Goal: Communication & Community: Answer question/provide support

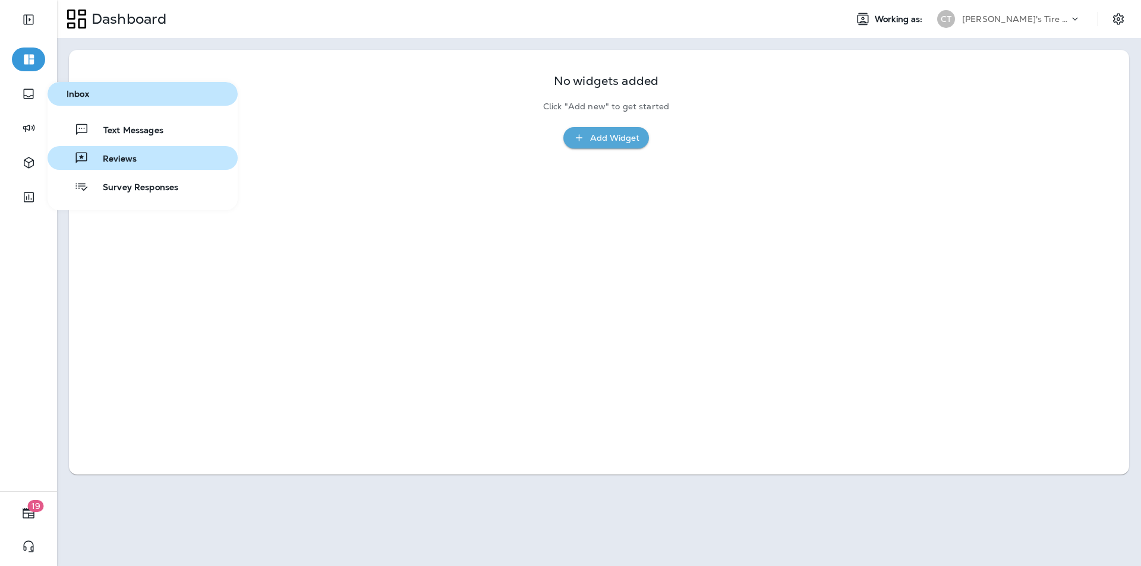
click at [129, 158] on span "Reviews" at bounding box center [113, 159] width 48 height 11
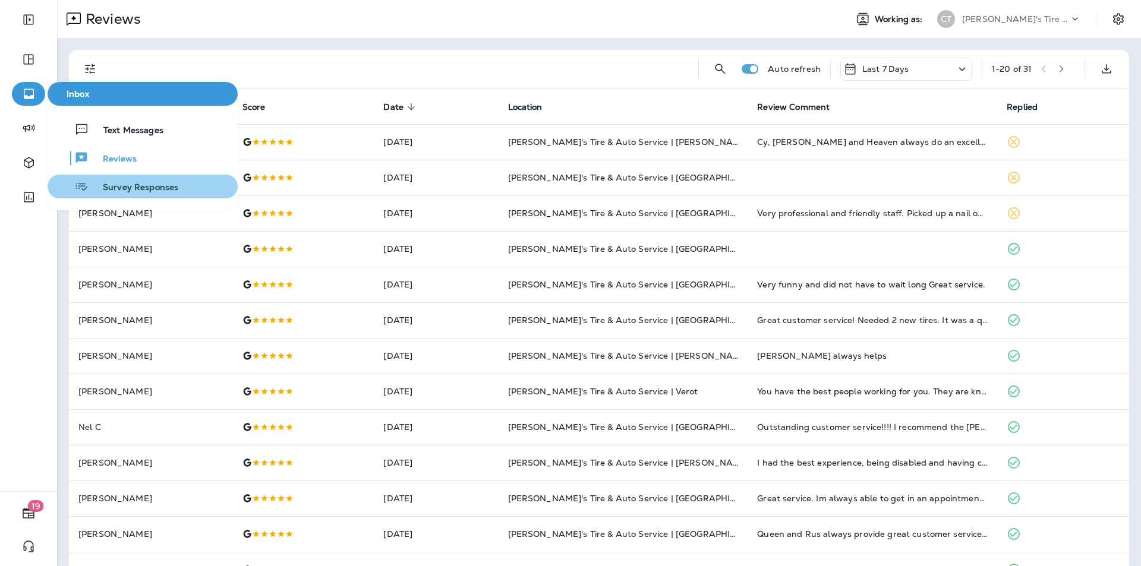
click at [130, 188] on span "Survey Responses" at bounding box center [134, 187] width 90 height 11
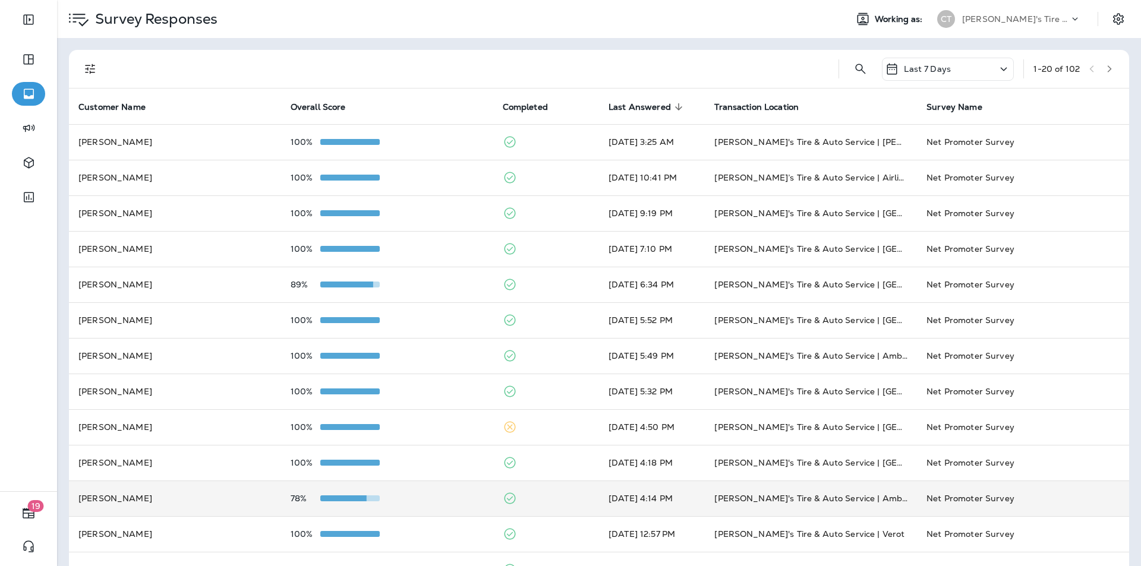
click at [550, 496] on td at bounding box center [546, 499] width 106 height 36
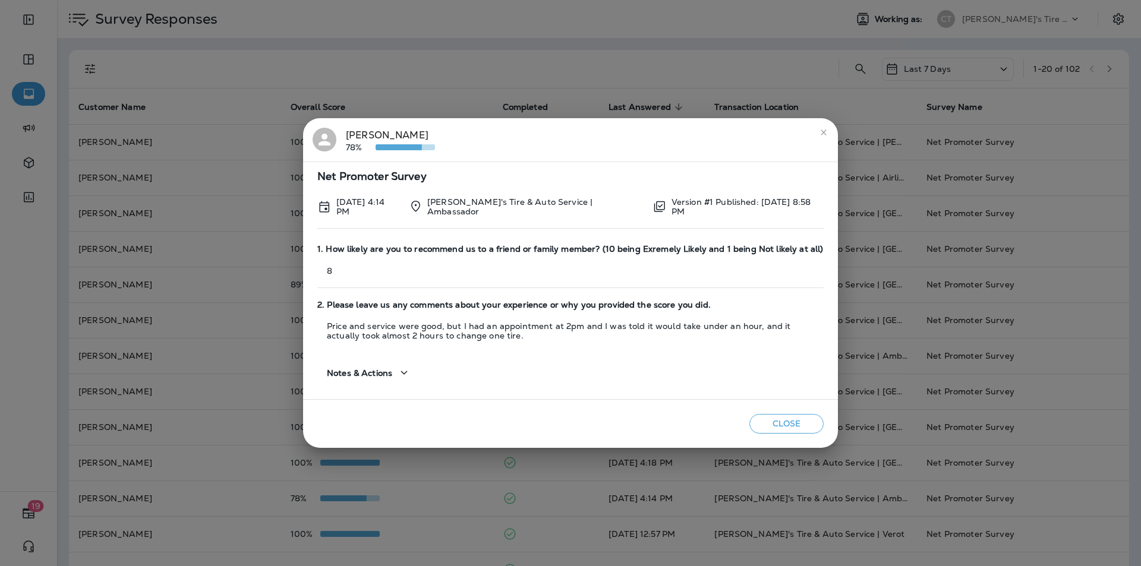
click at [823, 130] on icon "close" at bounding box center [824, 133] width 10 height 10
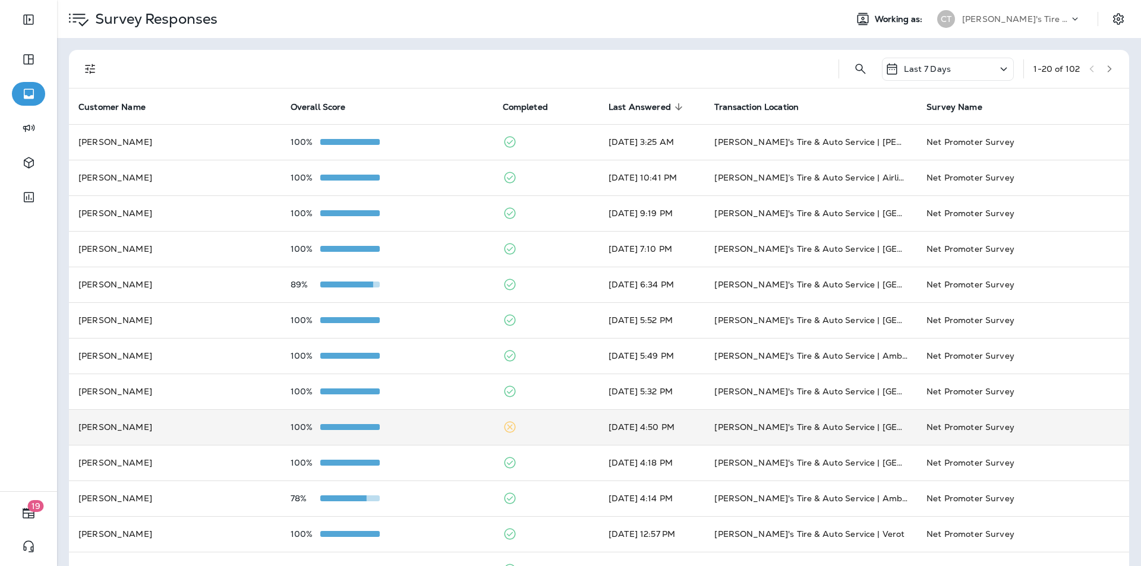
click at [563, 429] on td at bounding box center [546, 428] width 106 height 36
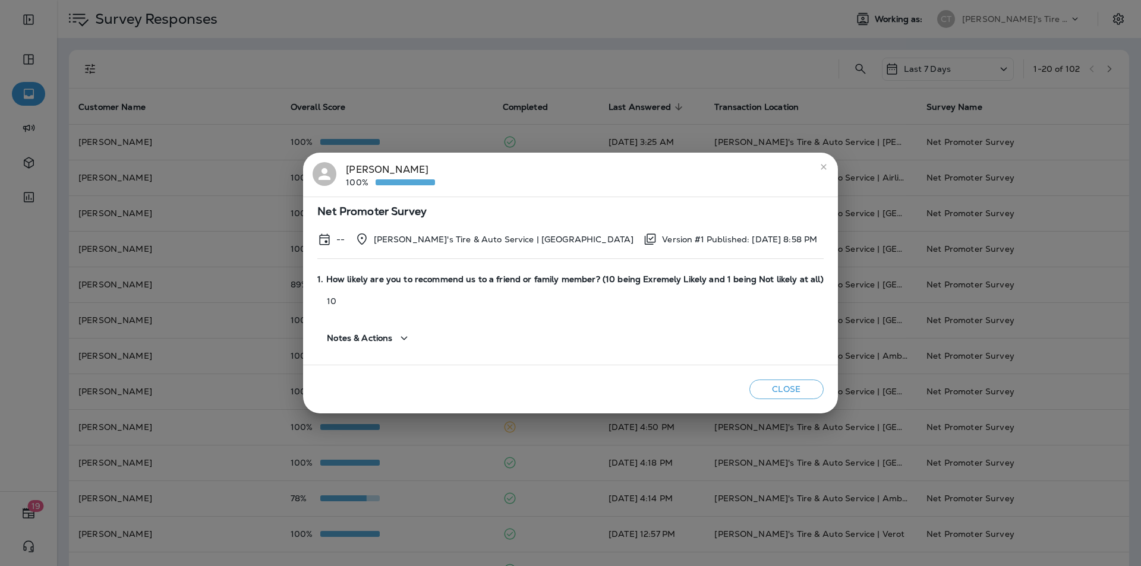
click at [819, 164] on icon "close" at bounding box center [824, 167] width 10 height 10
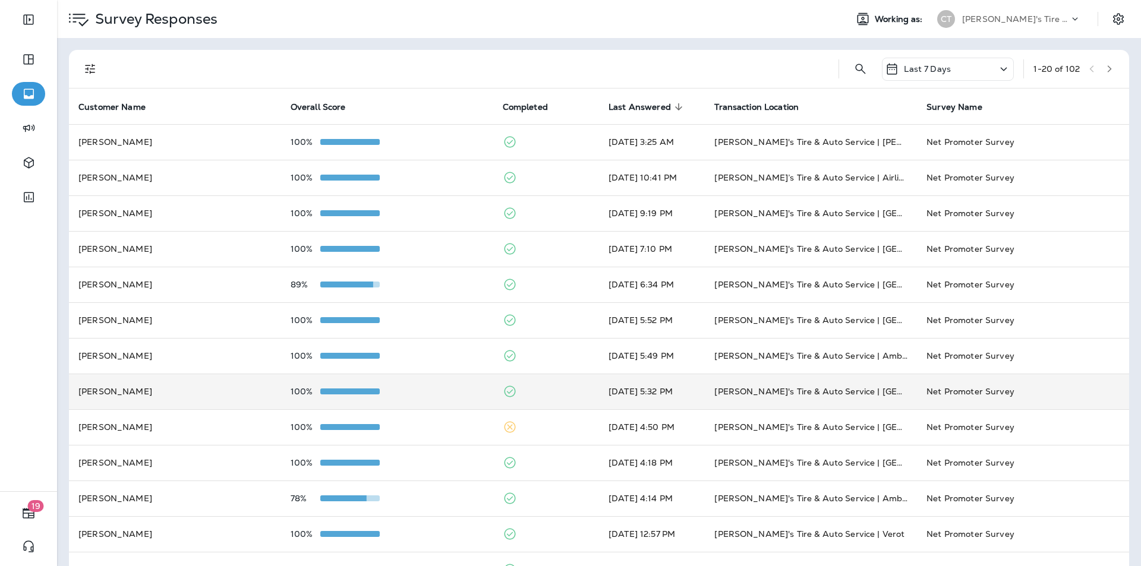
click at [547, 390] on td at bounding box center [546, 392] width 106 height 36
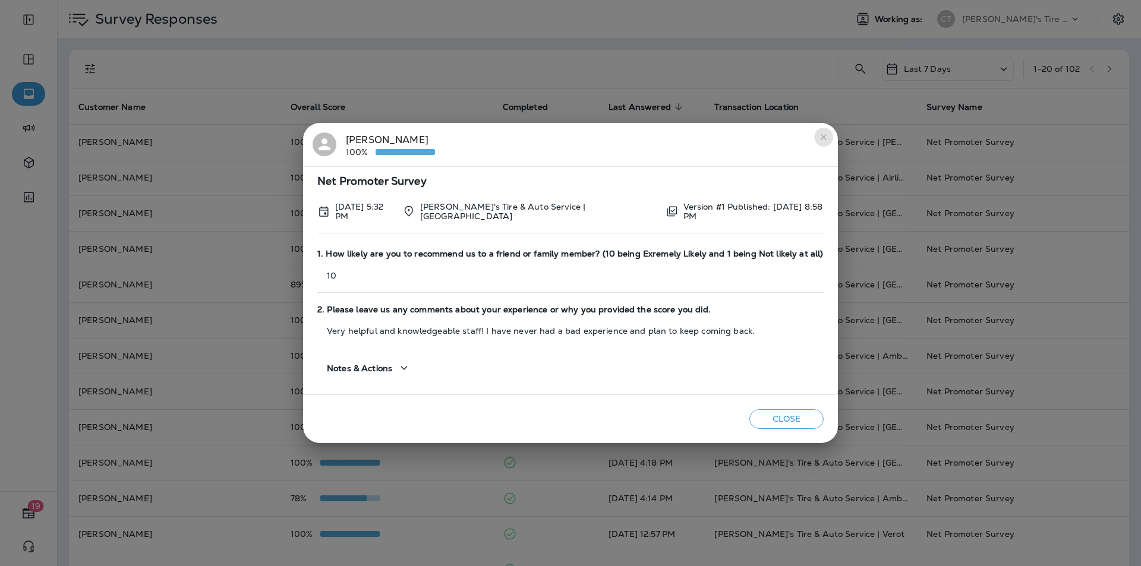
click at [822, 137] on icon "close" at bounding box center [824, 138] width 10 height 10
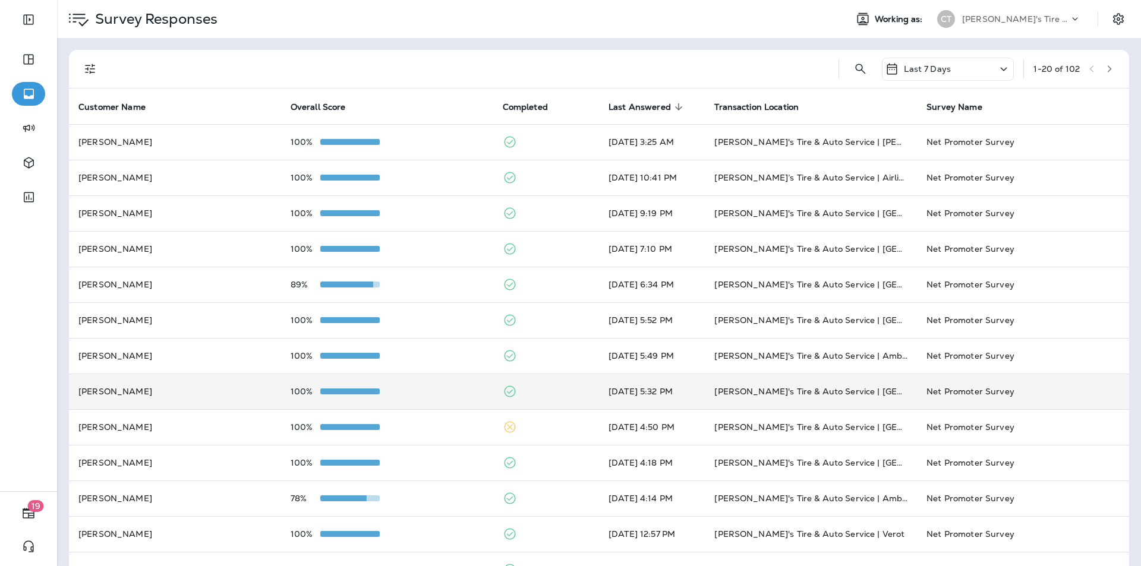
click at [554, 382] on td at bounding box center [546, 392] width 106 height 36
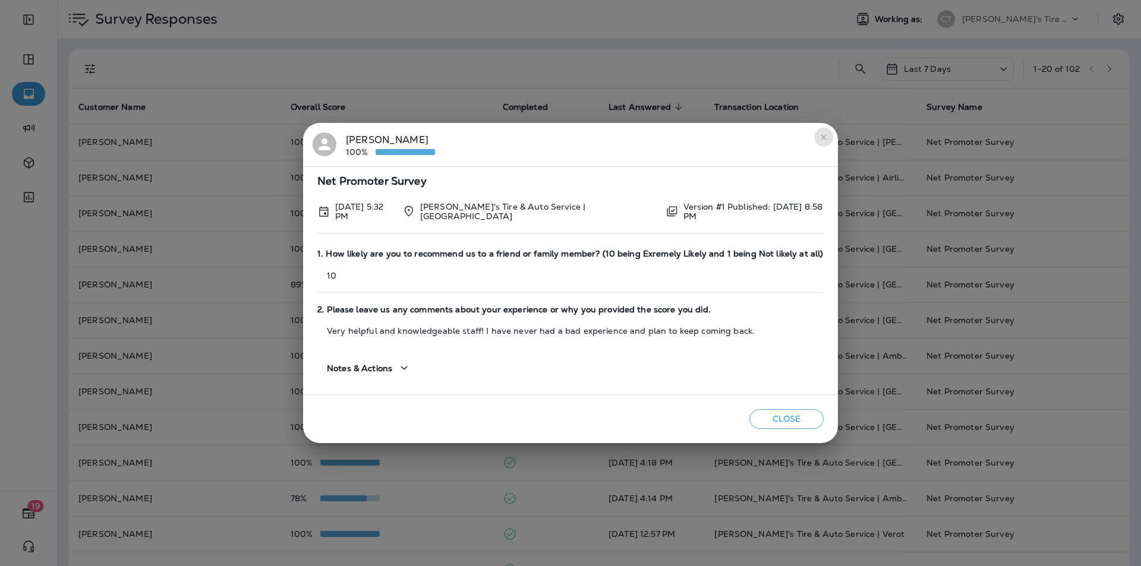
click at [821, 133] on button "close" at bounding box center [823, 137] width 19 height 19
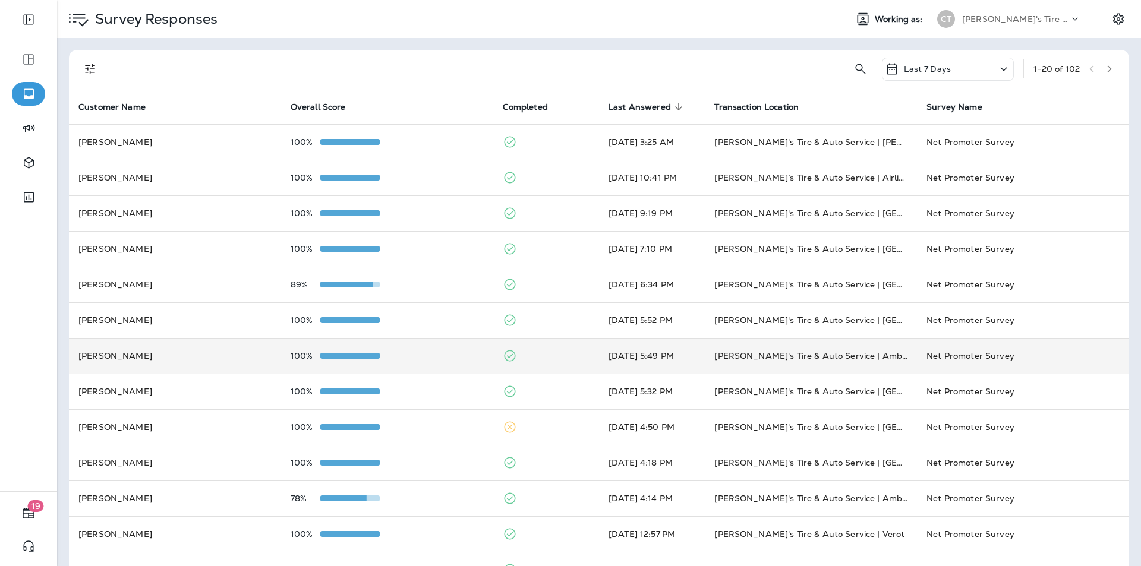
click at [548, 350] on td at bounding box center [546, 356] width 106 height 36
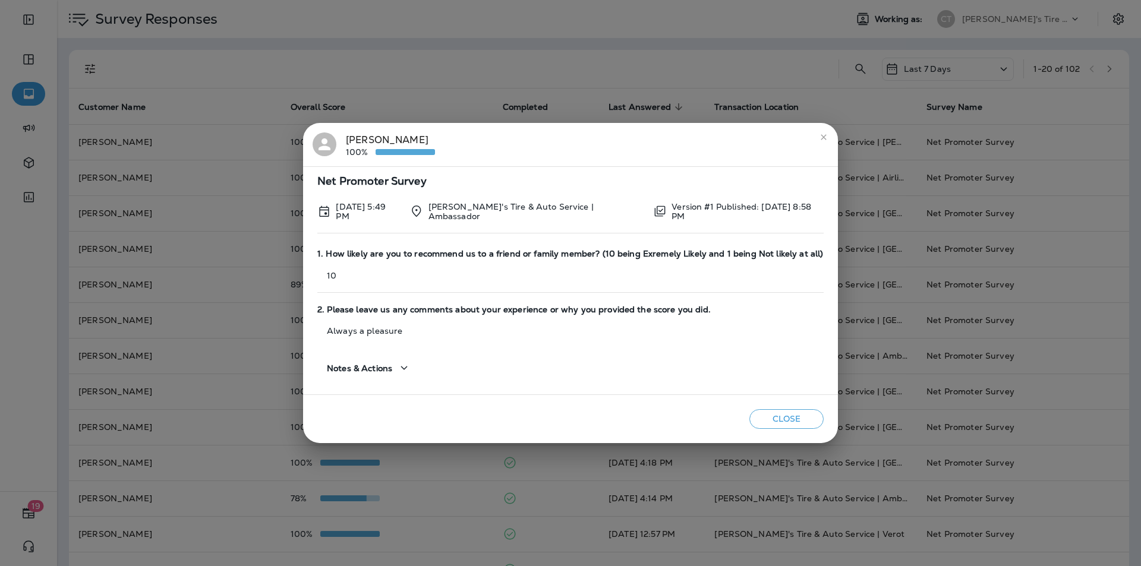
click at [824, 134] on icon "close" at bounding box center [824, 138] width 10 height 10
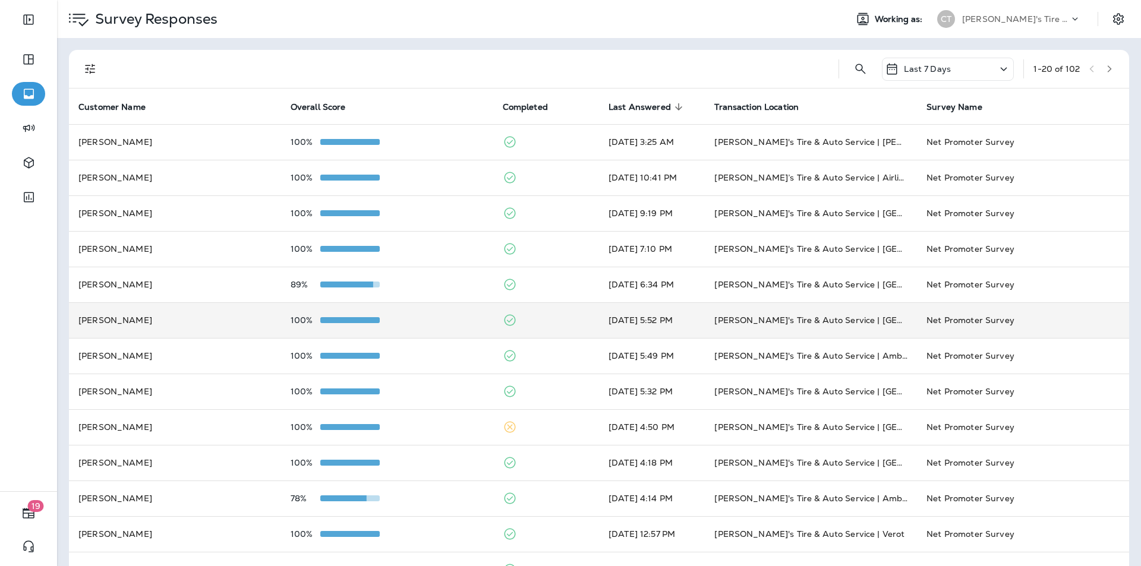
click at [578, 319] on td at bounding box center [546, 321] width 106 height 36
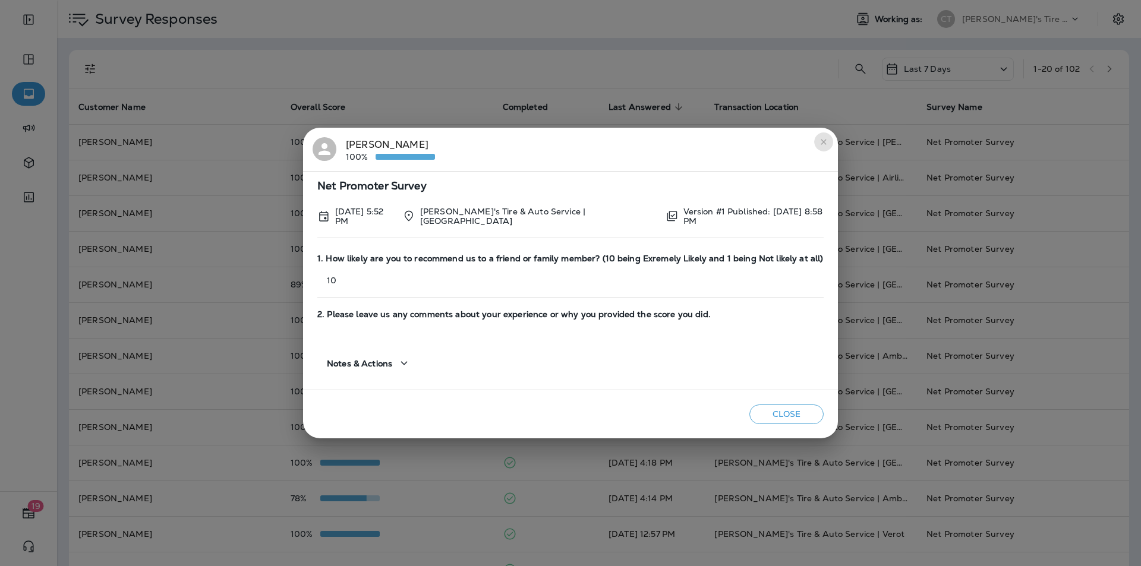
click at [822, 139] on icon "close" at bounding box center [824, 142] width 10 height 10
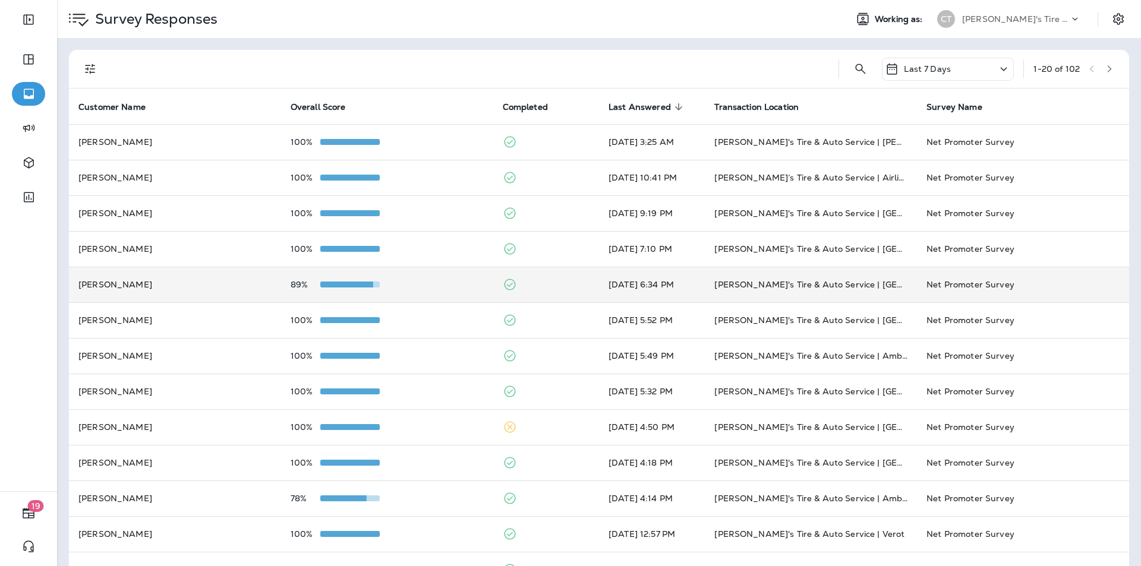
click at [562, 284] on td at bounding box center [546, 285] width 106 height 36
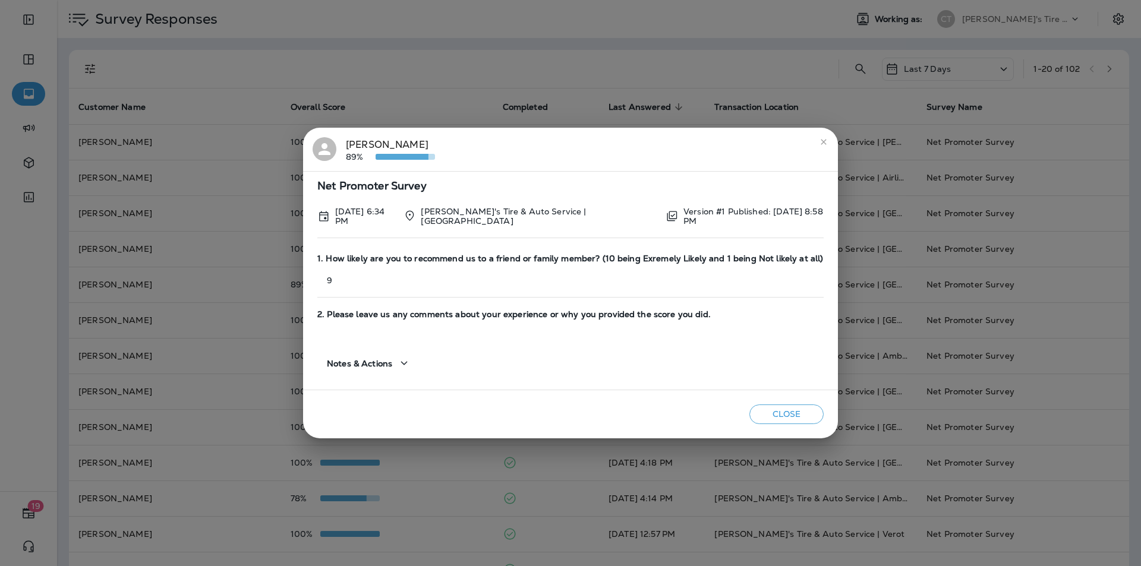
click at [824, 142] on icon "close" at bounding box center [823, 141] width 5 height 5
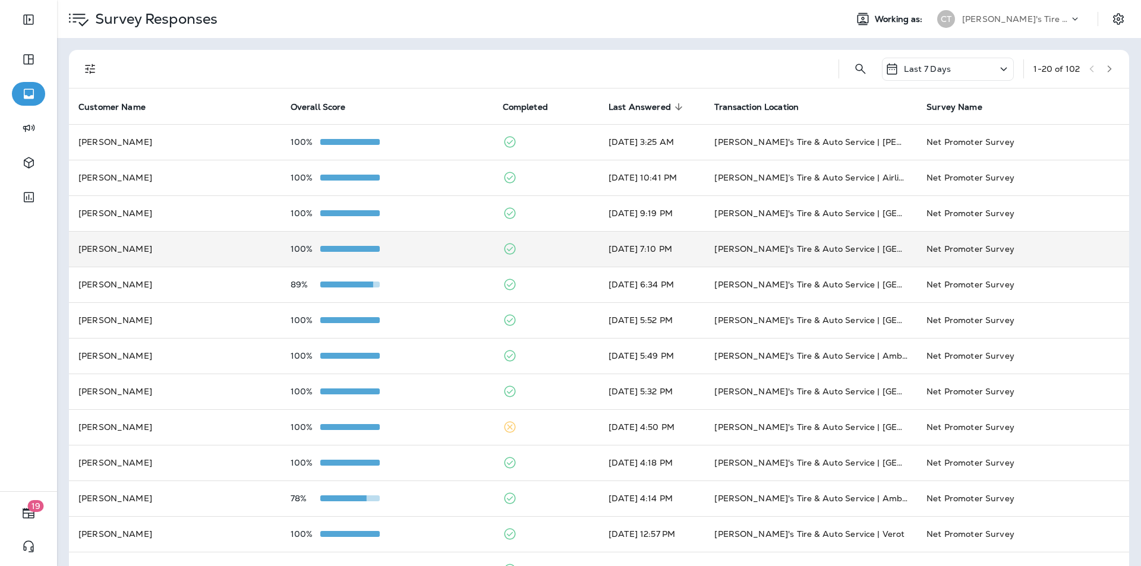
click at [547, 248] on td at bounding box center [546, 249] width 106 height 36
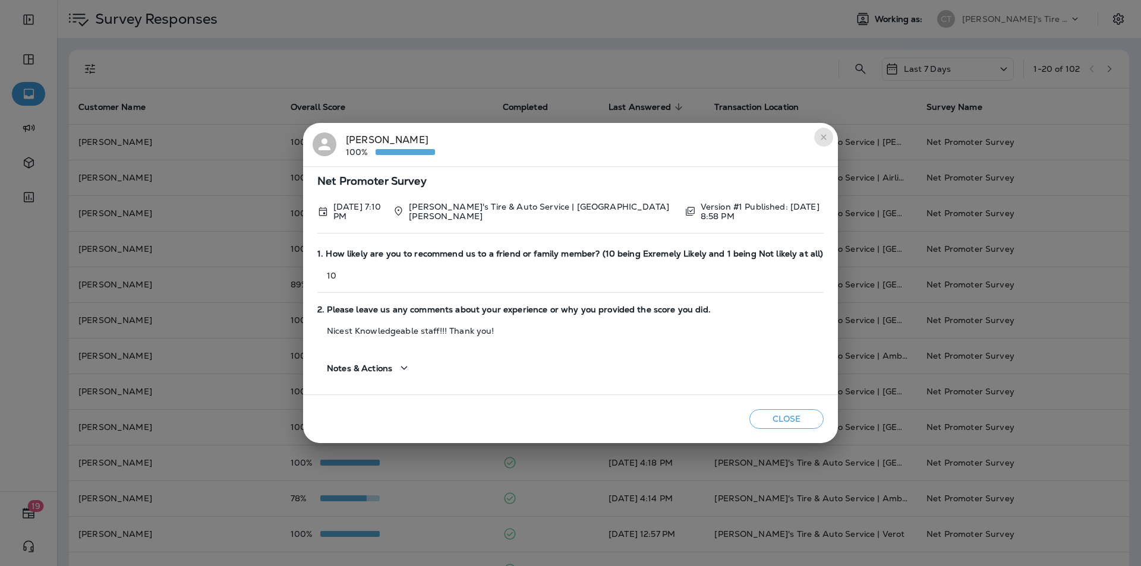
click at [821, 137] on icon "close" at bounding box center [823, 136] width 5 height 5
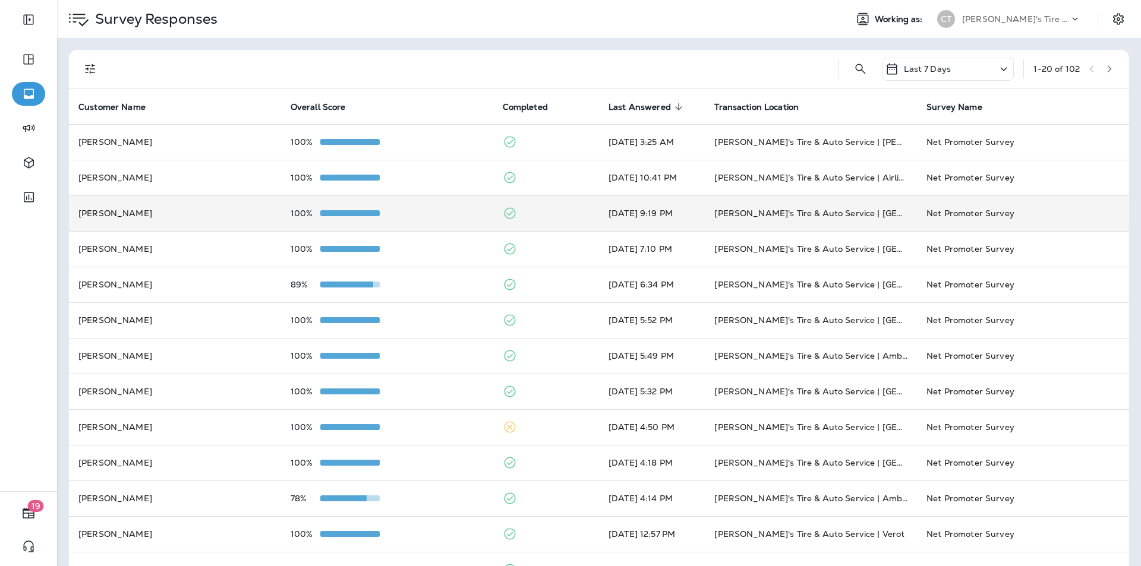
click at [550, 205] on td at bounding box center [546, 214] width 106 height 36
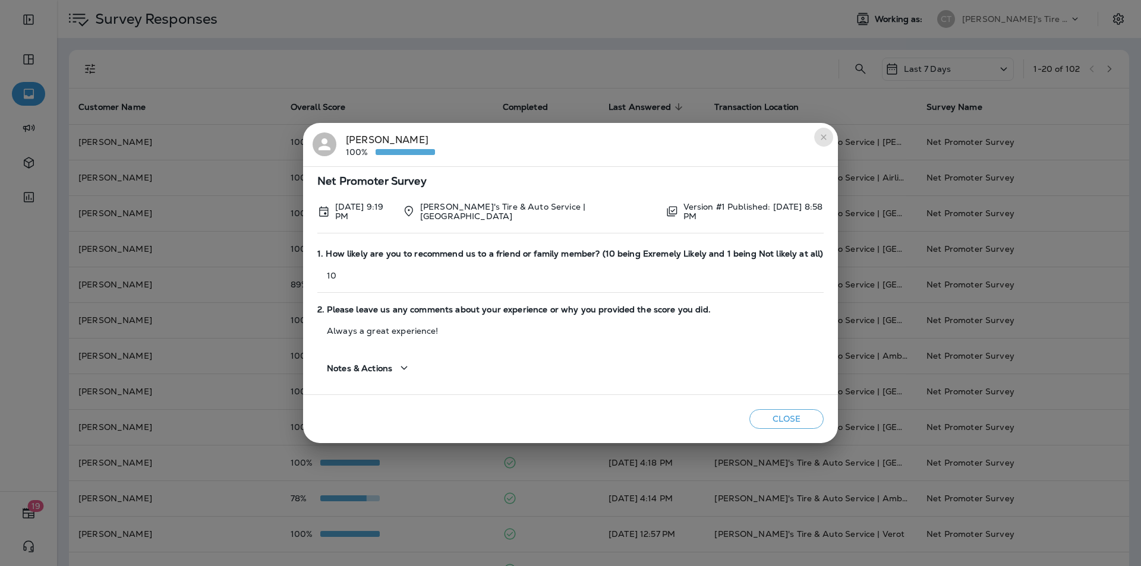
click at [826, 134] on icon "close" at bounding box center [824, 138] width 10 height 10
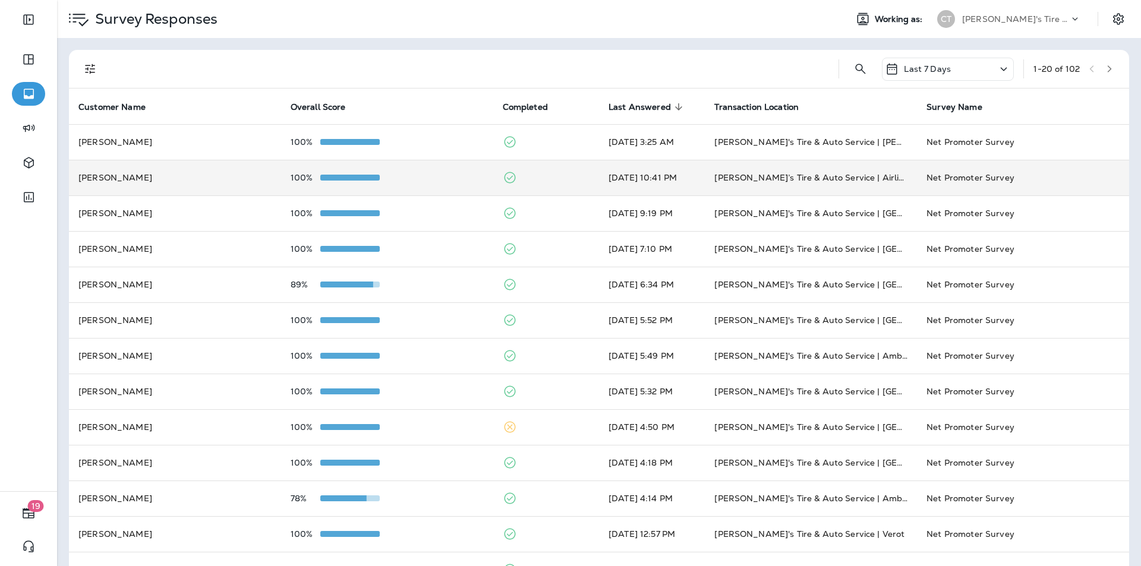
click at [542, 176] on td at bounding box center [546, 178] width 106 height 36
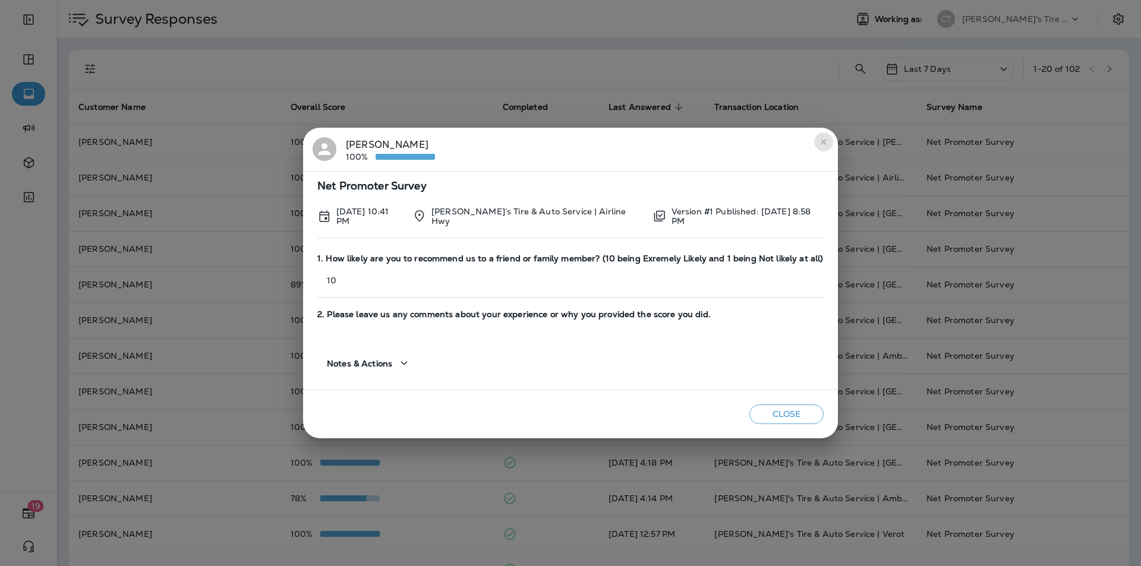
drag, startPoint x: 828, startPoint y: 143, endPoint x: 713, endPoint y: 153, distance: 115.1
click at [827, 143] on icon "close" at bounding box center [824, 142] width 10 height 10
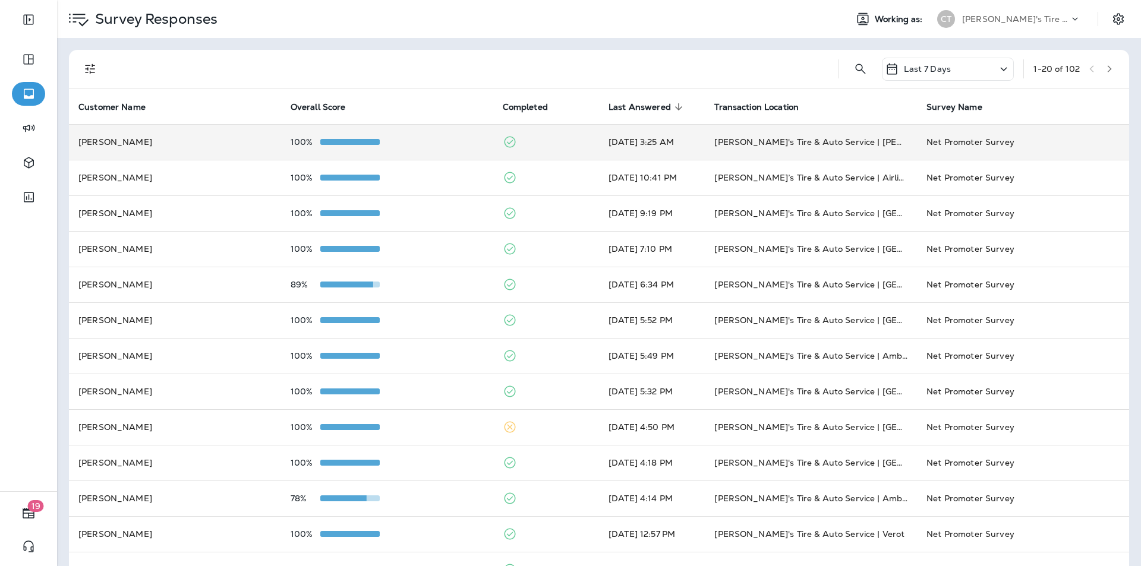
click at [555, 134] on td at bounding box center [546, 142] width 106 height 36
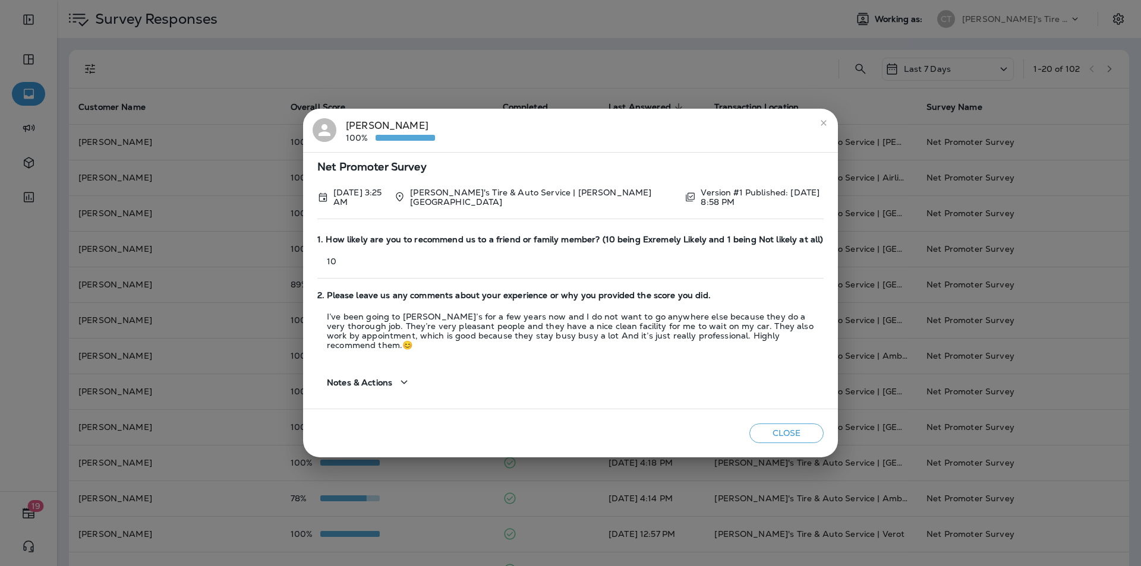
click at [824, 128] on icon "close" at bounding box center [824, 123] width 10 height 10
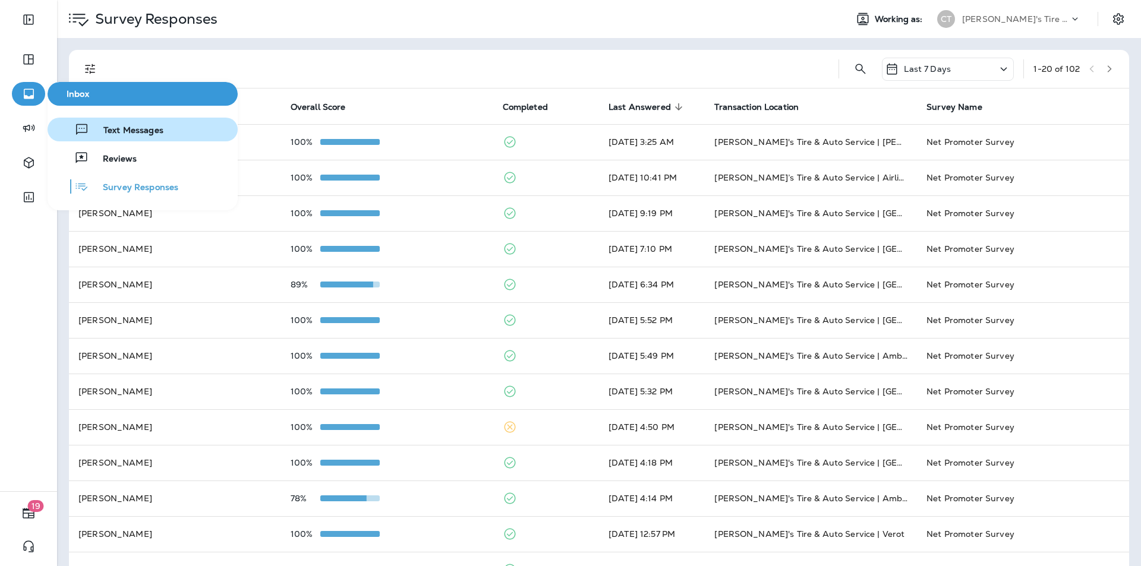
click at [123, 132] on span "Text Messages" at bounding box center [126, 130] width 74 height 11
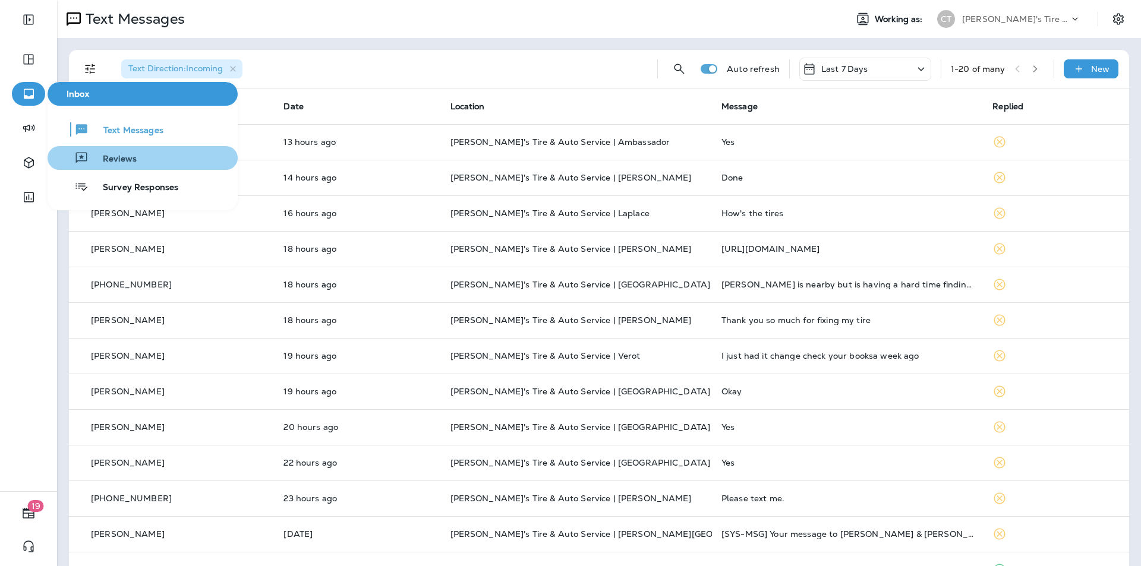
click at [121, 156] on span "Reviews" at bounding box center [113, 159] width 48 height 11
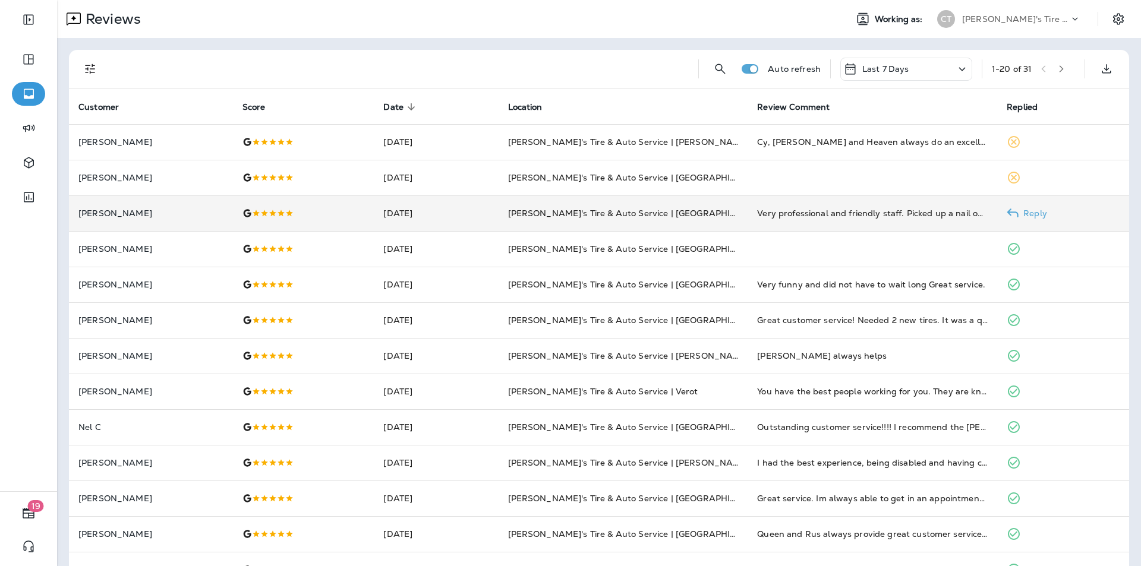
click at [1032, 209] on p "Reply" at bounding box center [1033, 214] width 29 height 10
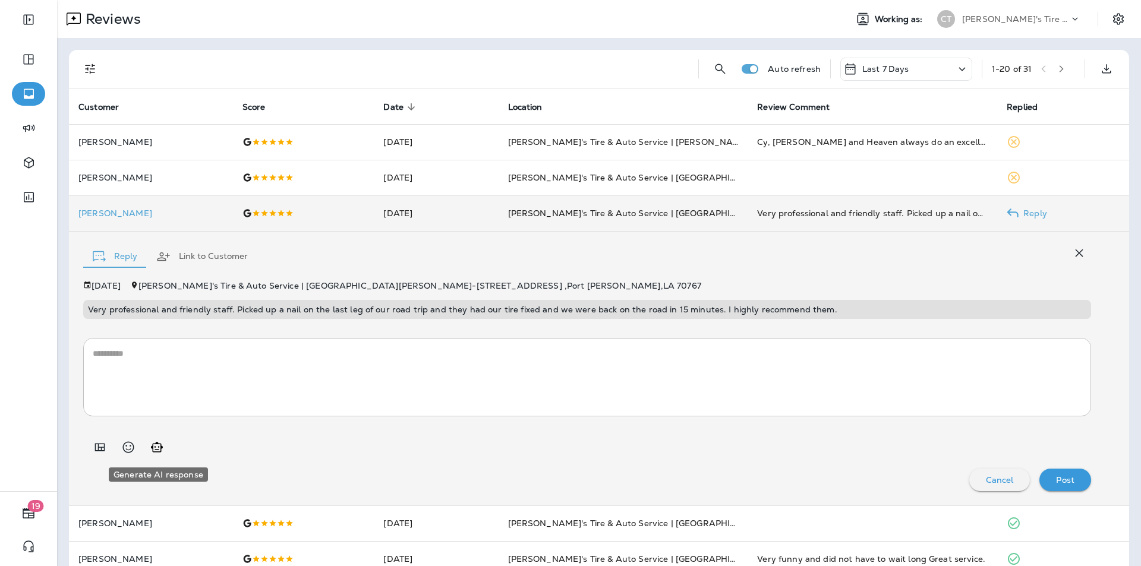
click at [160, 449] on icon "Generate AI response" at bounding box center [157, 447] width 14 height 14
type textarea "**********"
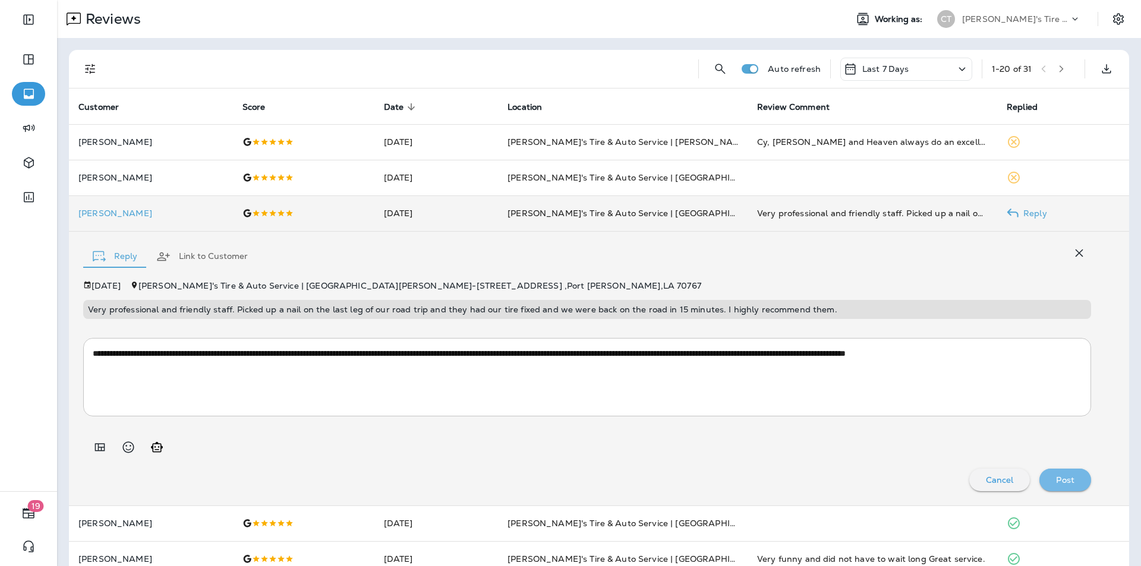
click at [1067, 481] on div "Post" at bounding box center [1065, 480] width 33 height 15
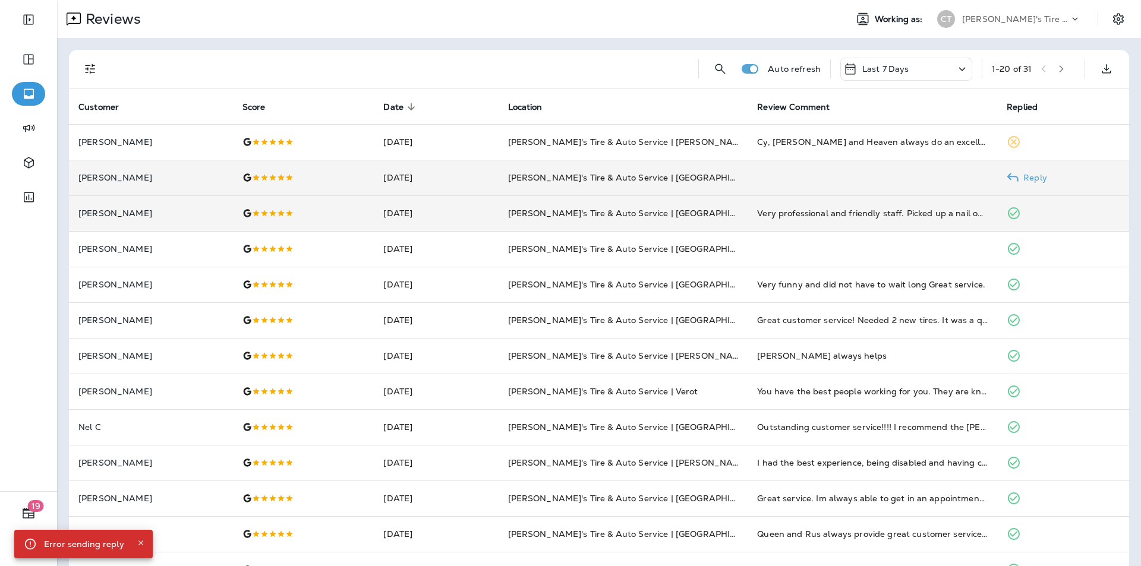
click at [1031, 177] on p "Reply" at bounding box center [1033, 178] width 29 height 10
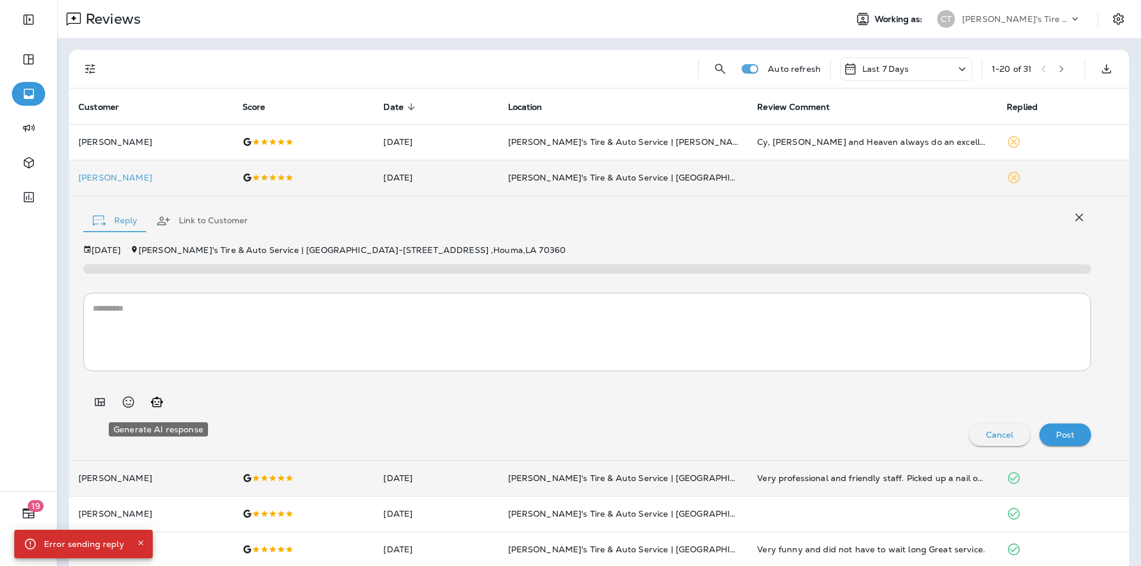
click at [159, 407] on icon "Generate AI response" at bounding box center [157, 402] width 14 height 14
type textarea "**********"
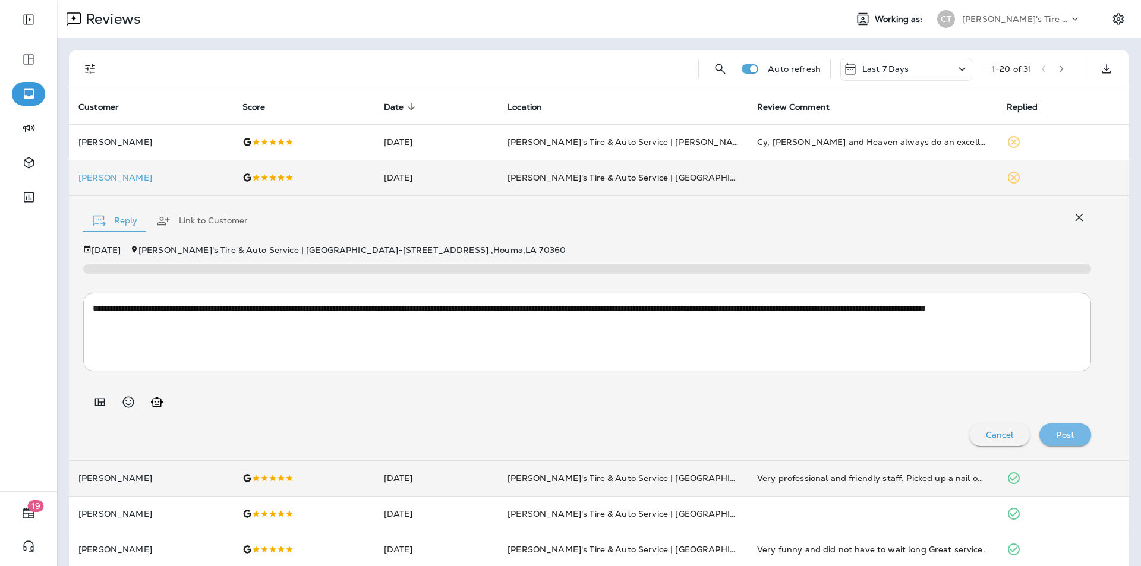
click at [1062, 434] on p "Post" at bounding box center [1065, 435] width 18 height 10
